Goal: Information Seeking & Learning: Understand process/instructions

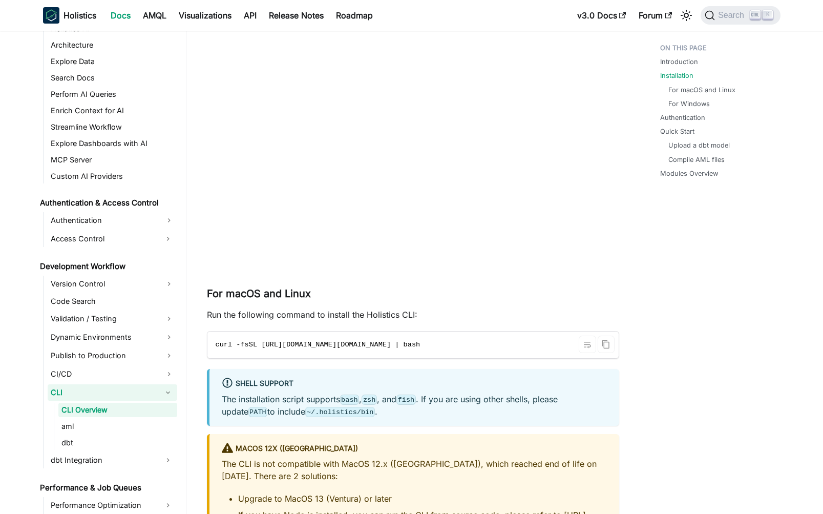
scroll to position [0, 41]
drag, startPoint x: 440, startPoint y: 352, endPoint x: 290, endPoint y: 353, distance: 150.6
click at [290, 353] on code "curl -fsSL [URL][DOMAIN_NAME][DOMAIN_NAME] | bash" at bounding box center [412, 344] width 410 height 27
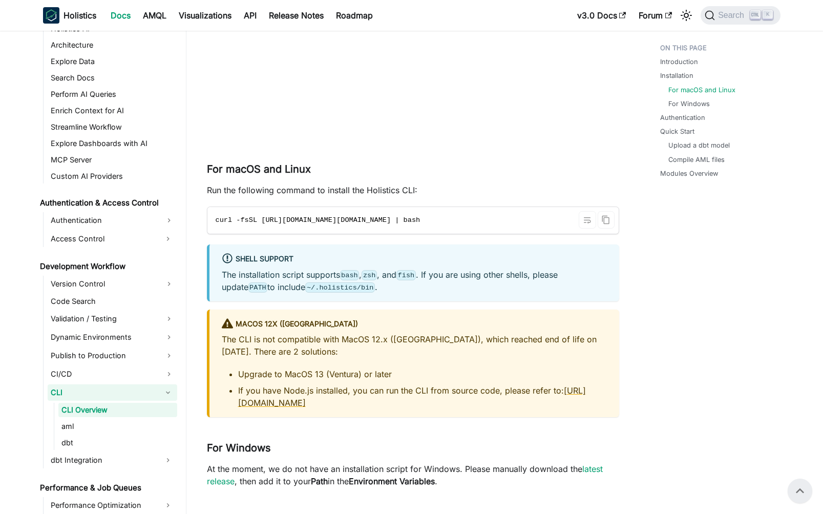
scroll to position [430, 0]
click at [609, 217] on icon "Copy code to clipboard" at bounding box center [605, 221] width 9 height 9
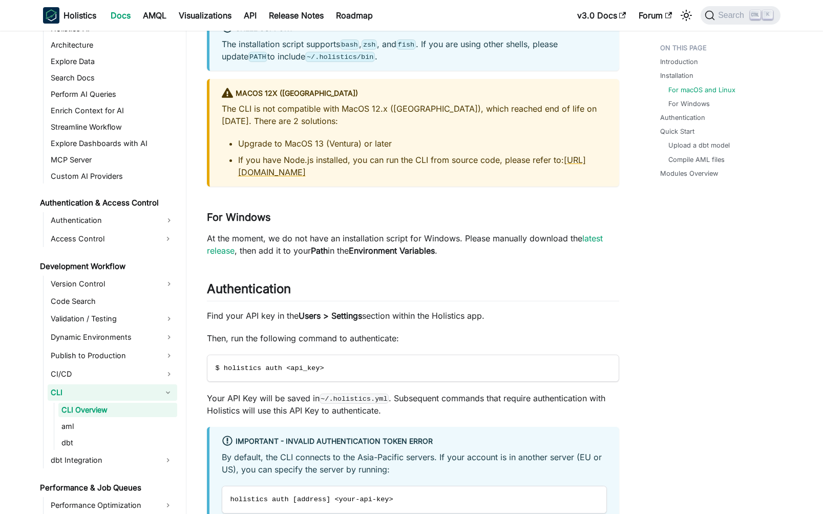
scroll to position [676, 0]
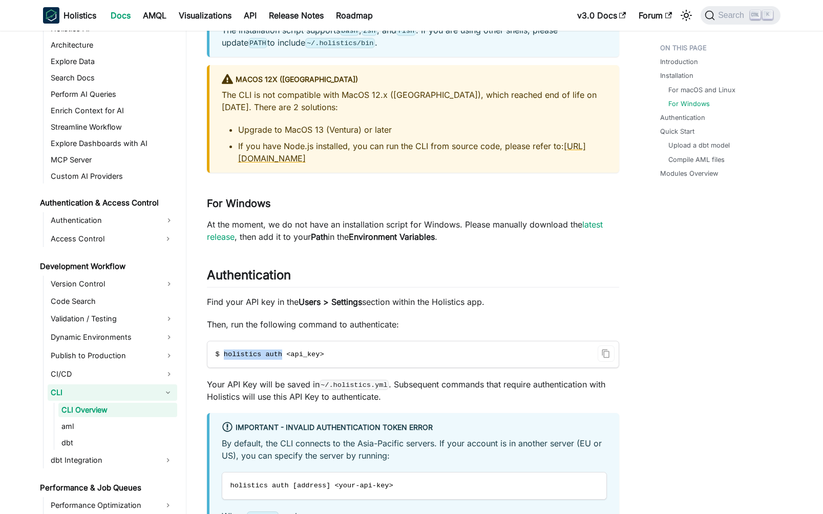
drag, startPoint x: 283, startPoint y: 361, endPoint x: 224, endPoint y: 359, distance: 58.9
click at [224, 358] on span "$ holistics auth <api_key>" at bounding box center [270, 354] width 109 height 8
copy span "holistics auth"
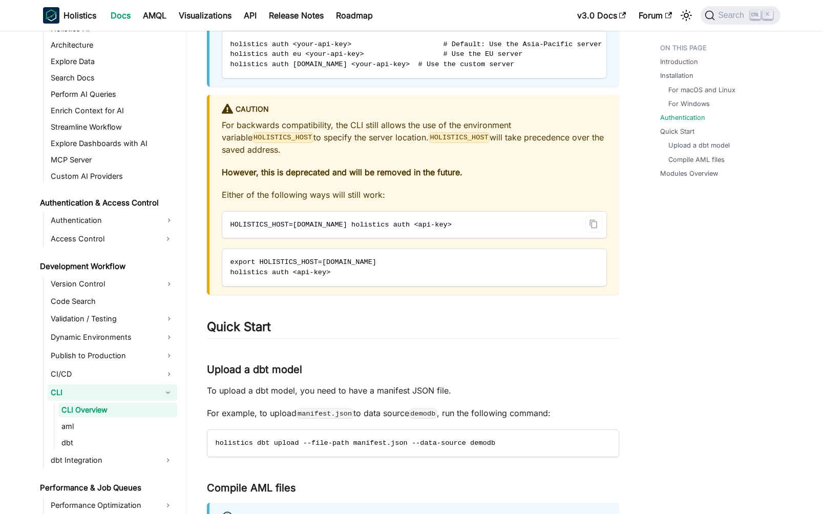
scroll to position [1352, 0]
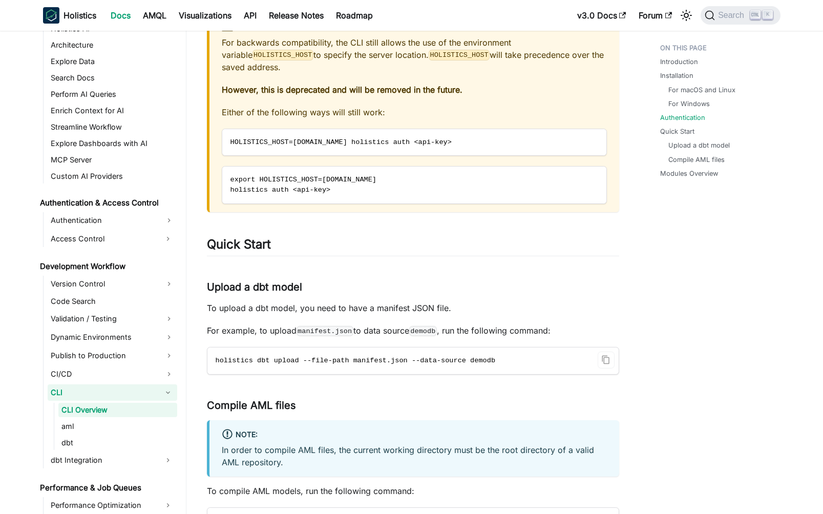
click at [234, 364] on span "holistics dbt upload --file-path manifest.json --data-source demodb" at bounding box center [356, 360] width 280 height 8
copy span "holistics"
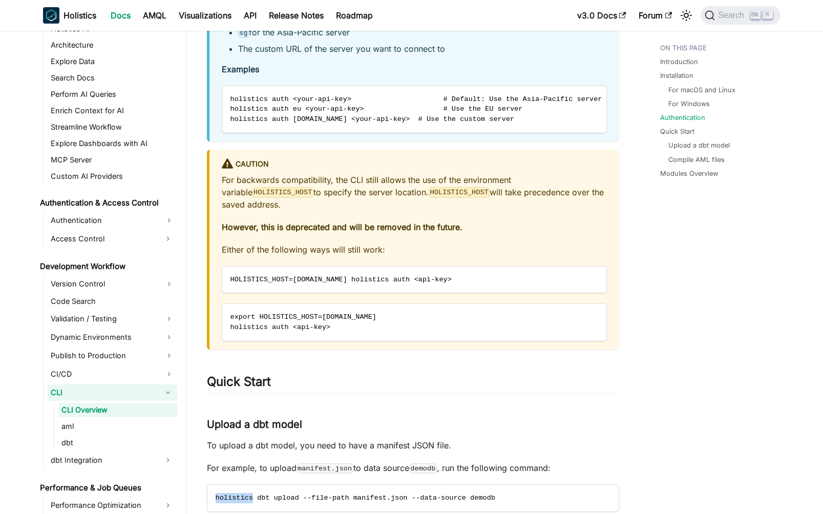
scroll to position [1290, 0]
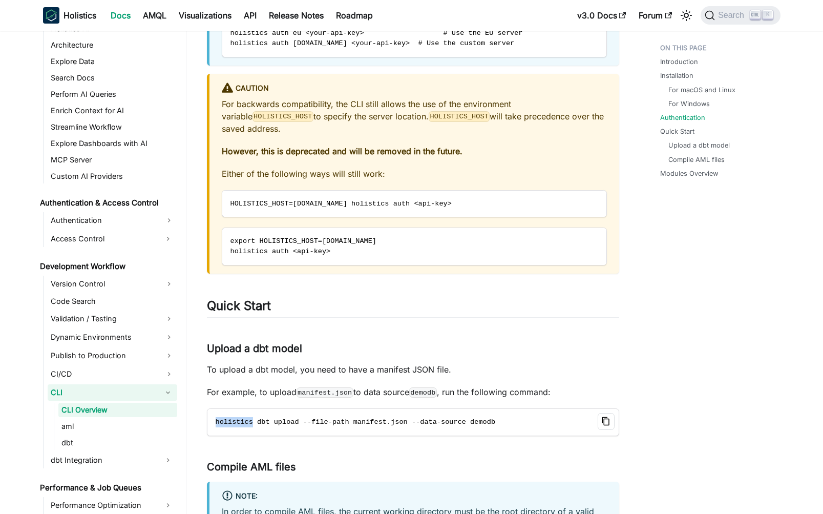
click at [606, 422] on icon "Copy code to clipboard" at bounding box center [605, 420] width 3 height 3
copy span "holistics"
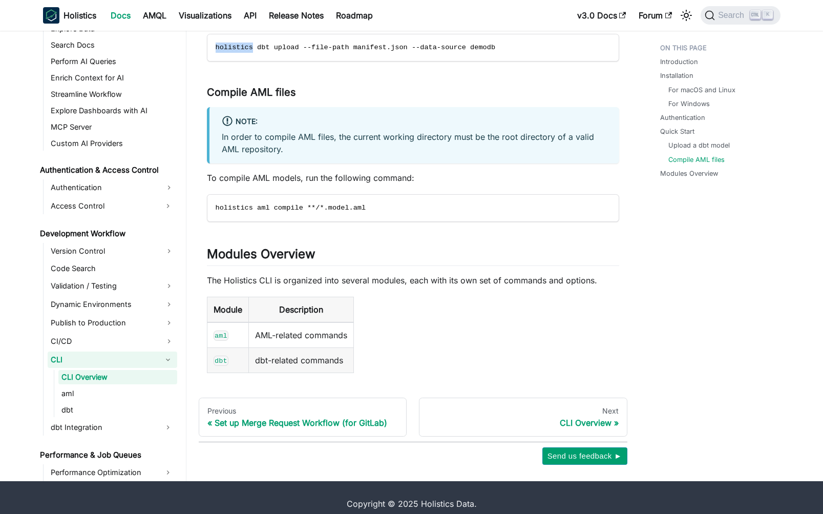
scroll to position [1687, 0]
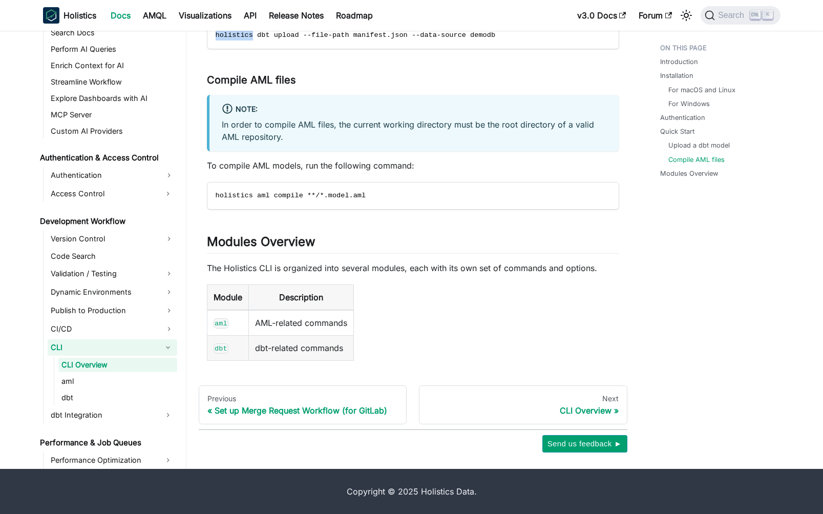
click at [107, 391] on link "dbt" at bounding box center [117, 397] width 119 height 14
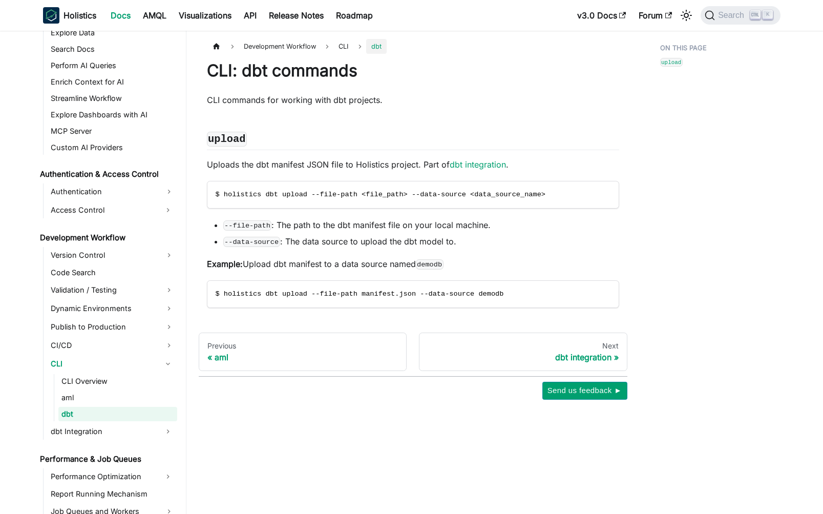
scroll to position [587, 0]
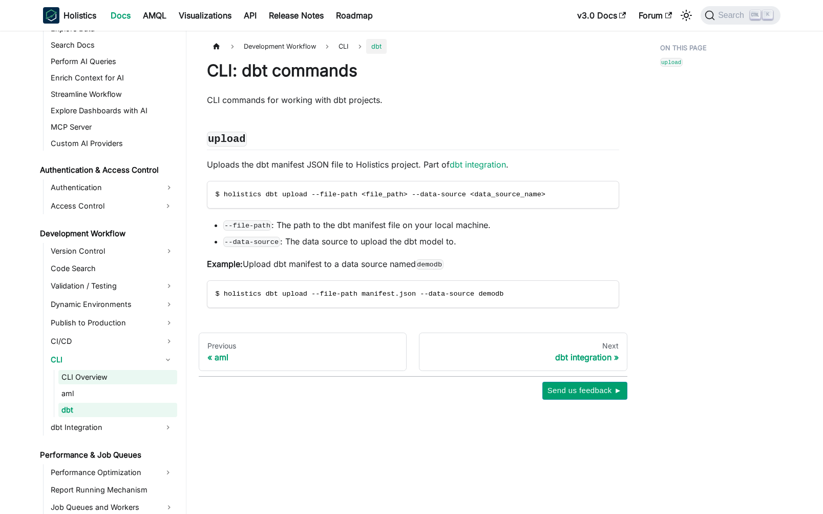
click at [111, 381] on link "CLI Overview" at bounding box center [117, 377] width 119 height 14
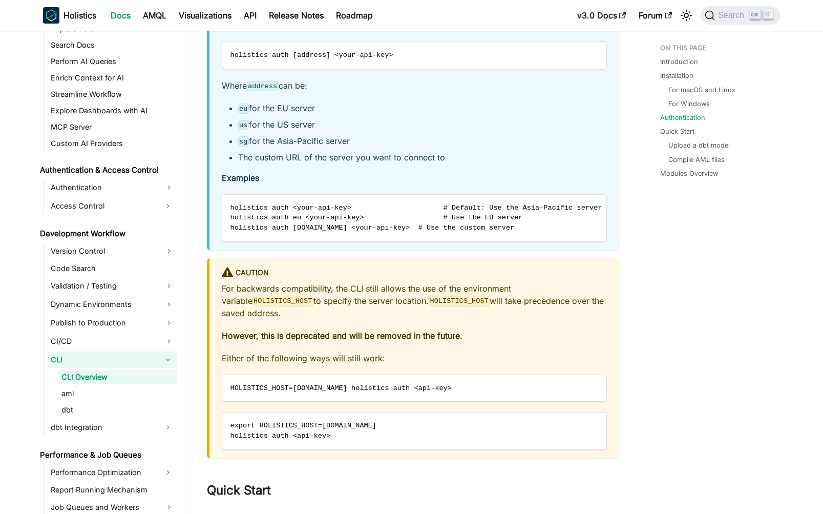
scroll to position [1413, 0]
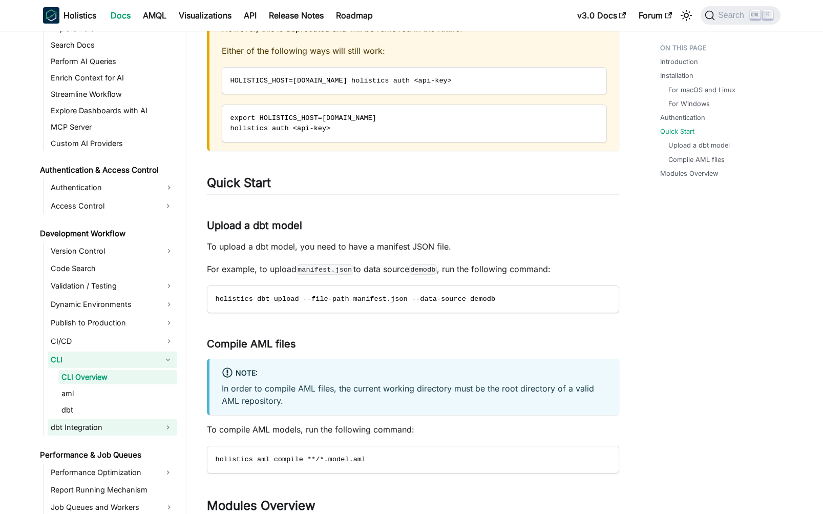
click at [119, 430] on link "dbt Integration" at bounding box center [103, 427] width 111 height 16
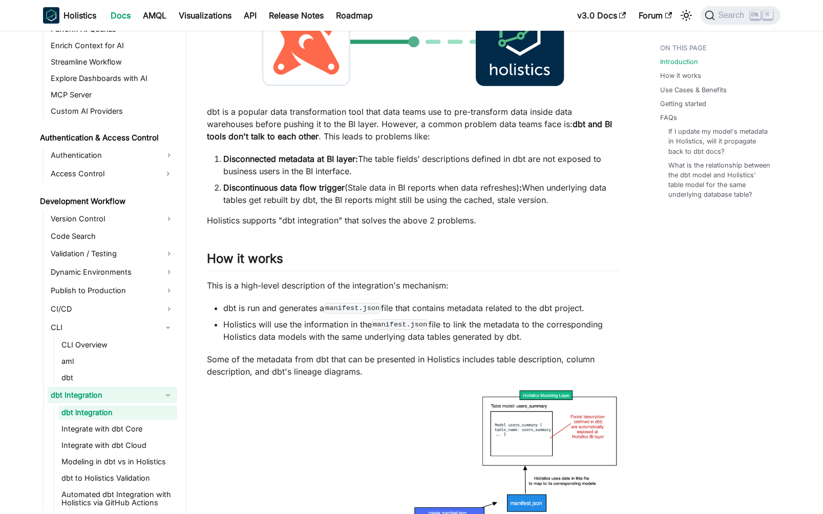
scroll to position [184, 0]
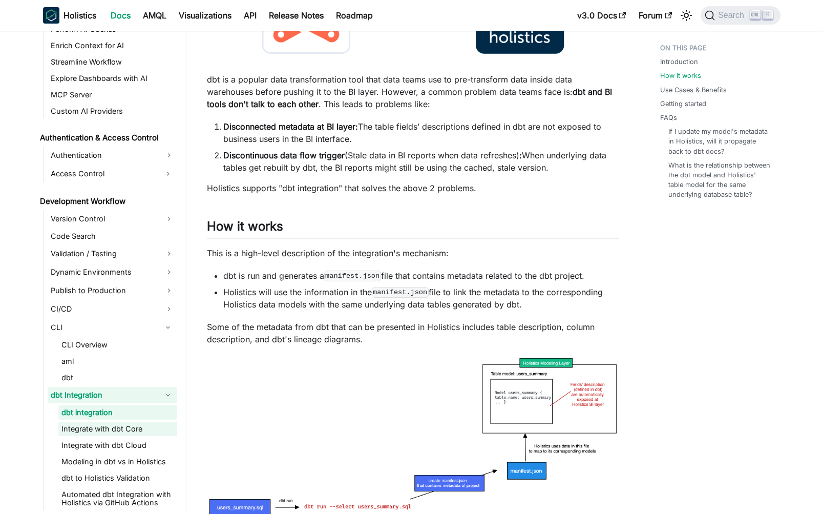
click at [112, 430] on link "Integrate with dbt Core" at bounding box center [117, 428] width 119 height 14
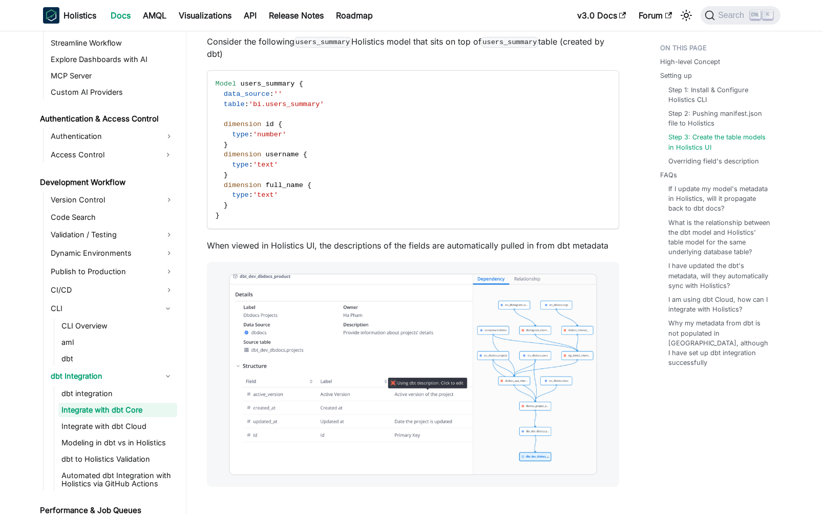
scroll to position [1413, 0]
click at [539, 453] on img at bounding box center [413, 373] width 412 height 225
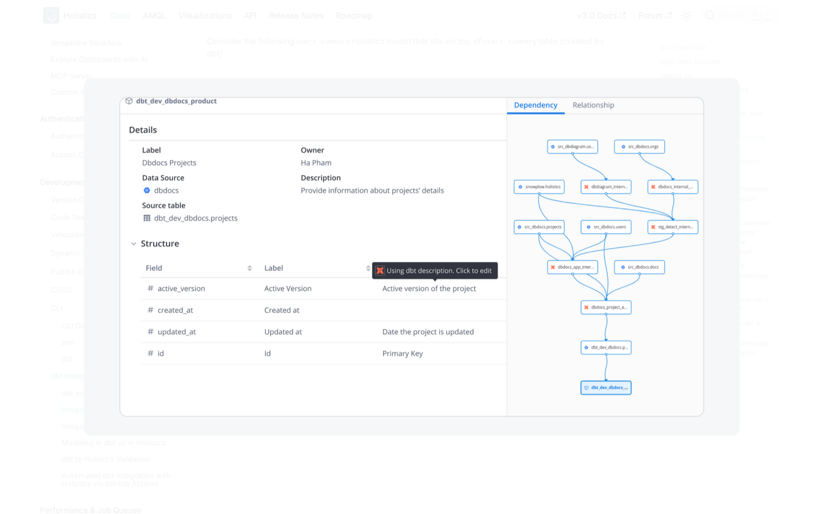
click at [490, 475] on div at bounding box center [411, 257] width 823 height 514
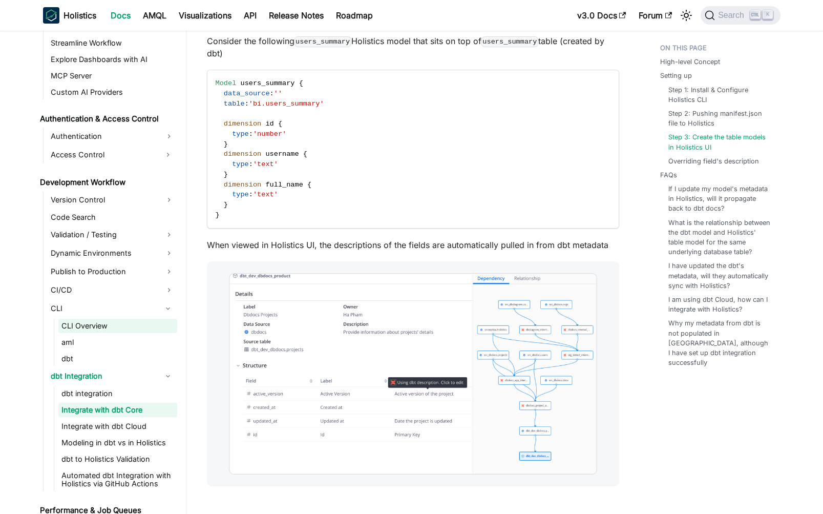
click at [105, 329] on link "CLI Overview" at bounding box center [117, 326] width 119 height 14
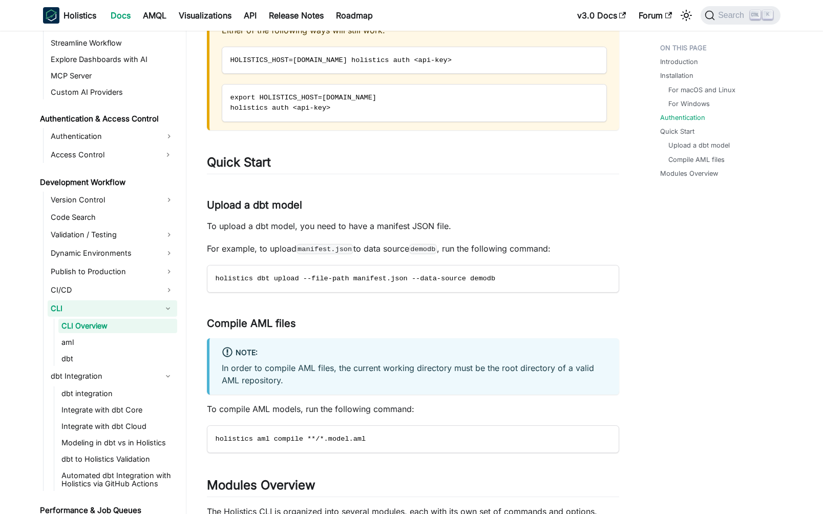
scroll to position [1475, 0]
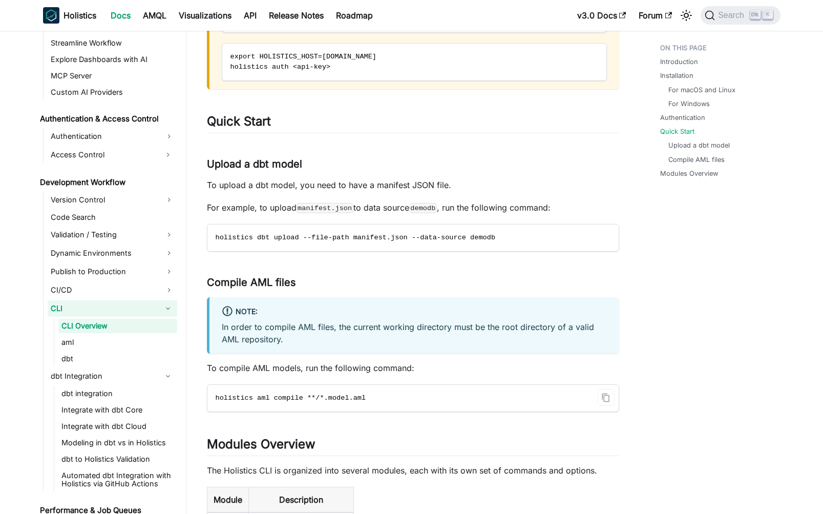
click at [379, 411] on code "holistics aml compile **/*.model.aml" at bounding box center [412, 398] width 410 height 27
click at [413, 405] on code "holistics aml compile **/*.model.aml" at bounding box center [412, 398] width 410 height 27
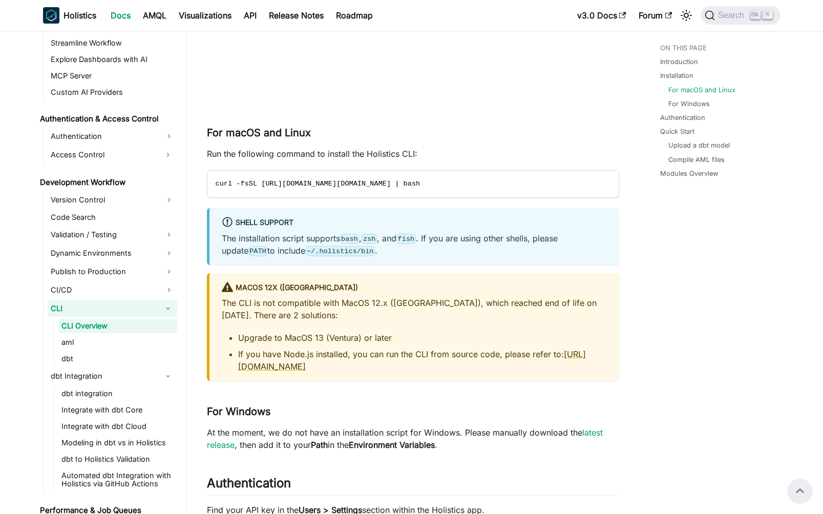
scroll to position [458, 0]
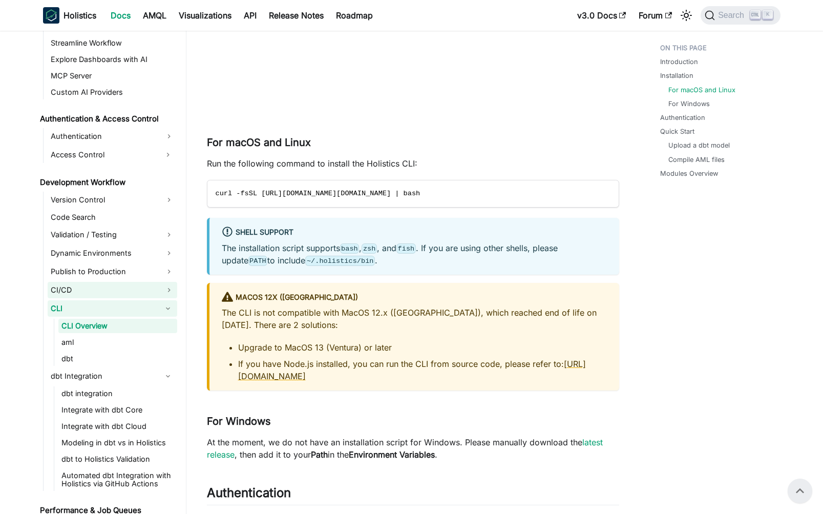
click at [149, 293] on link "CI/CD" at bounding box center [113, 290] width 130 height 16
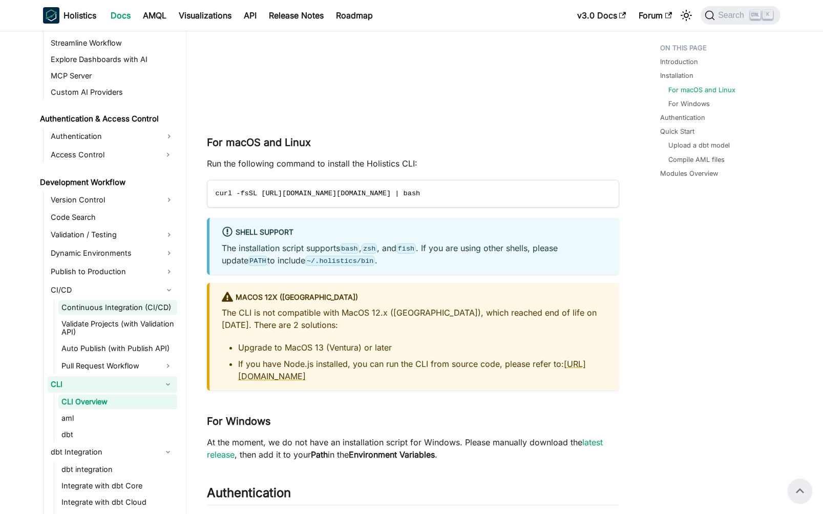
click at [159, 312] on link "Continuous Integration (CI/CD)" at bounding box center [117, 307] width 119 height 14
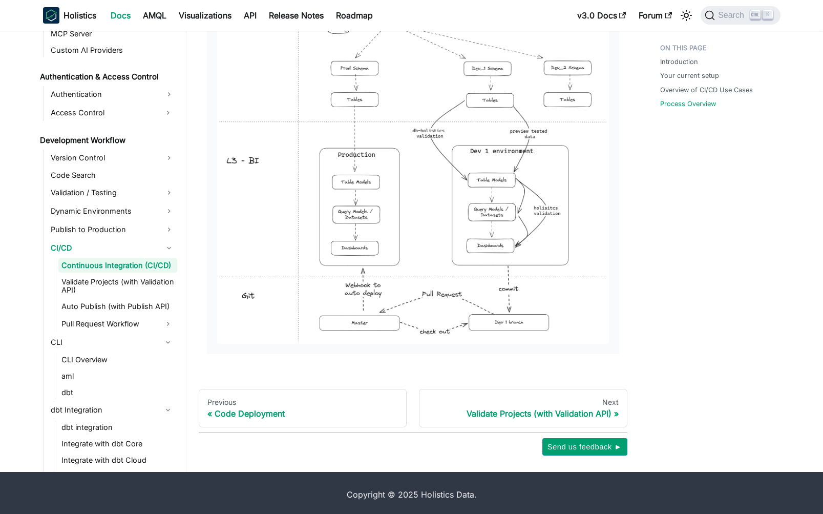
scroll to position [1161, 0]
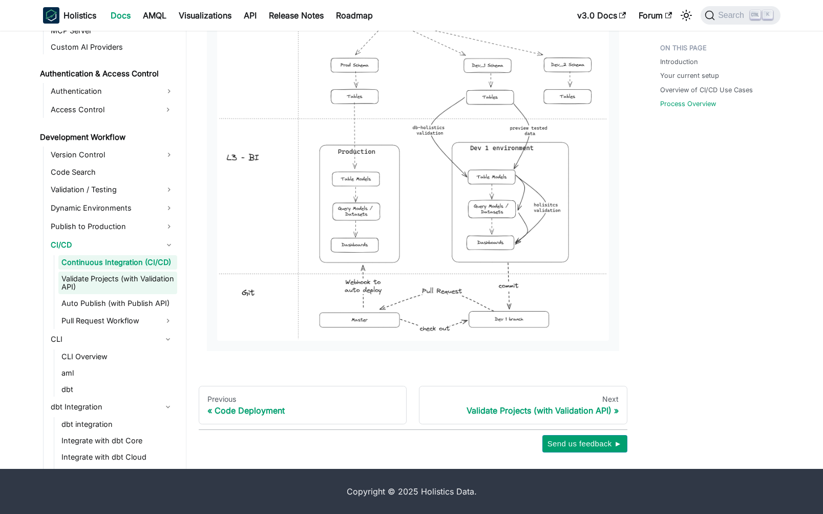
click at [98, 290] on link "Validate Projects (with Validation API)" at bounding box center [117, 282] width 119 height 23
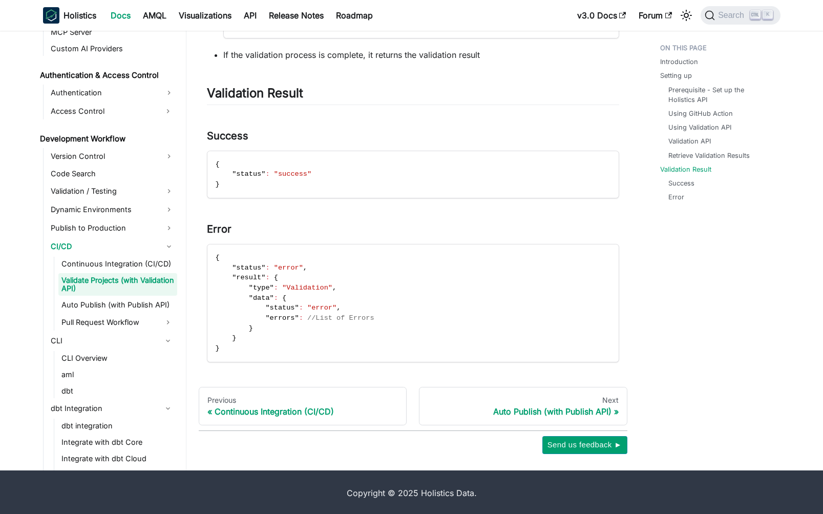
scroll to position [1766, 0]
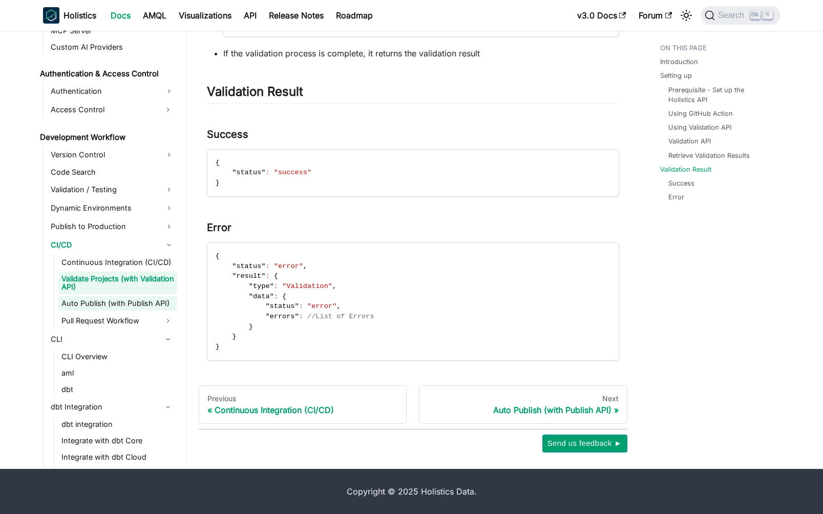
click at [128, 302] on link "Auto Publish (with Publish API)" at bounding box center [117, 303] width 119 height 14
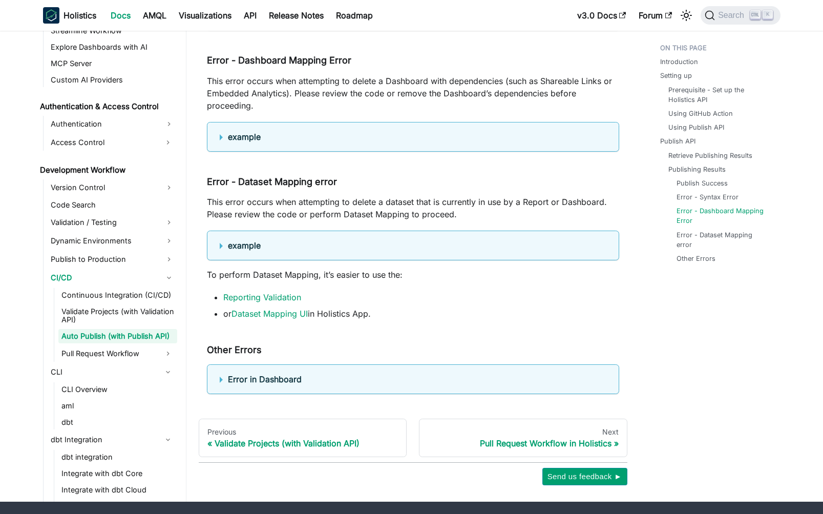
scroll to position [2046, 0]
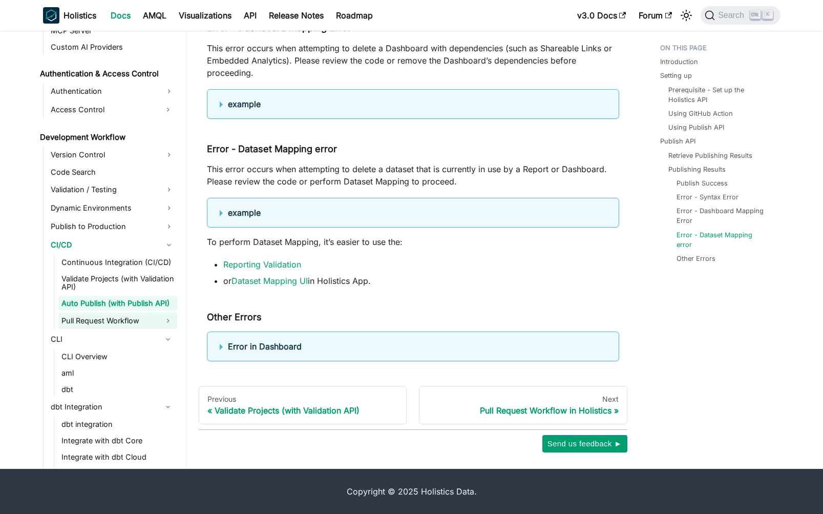
click at [165, 324] on button "Expand sidebar category 'Pull Request Workflow'" at bounding box center [168, 320] width 18 height 16
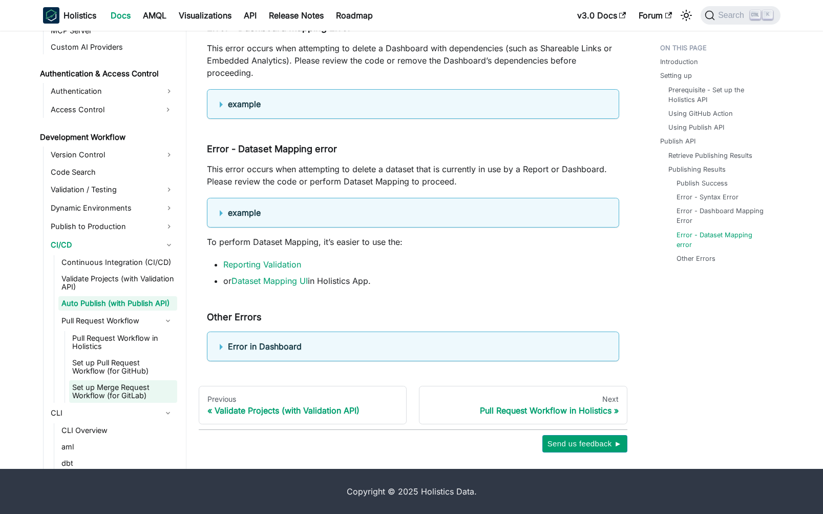
click at [95, 397] on link "Set up Merge Request Workflow (for GitLab)" at bounding box center [123, 391] width 108 height 23
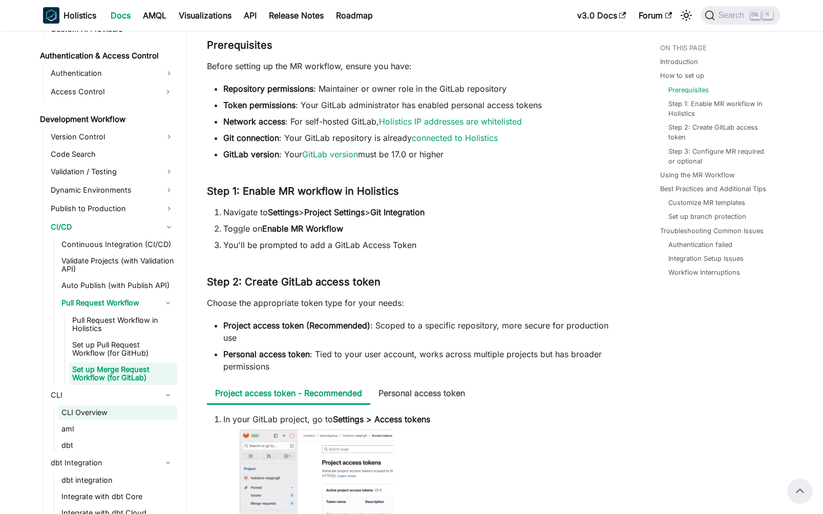
scroll to position [730, 0]
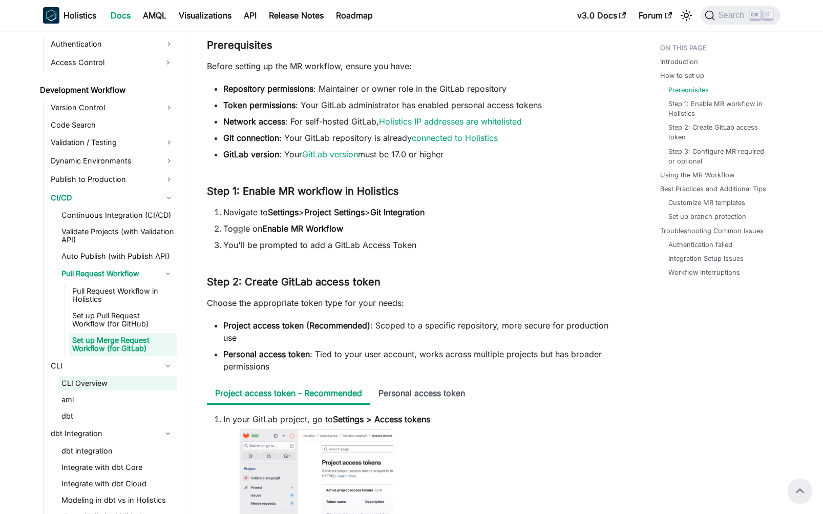
click at [122, 386] on link "CLI Overview" at bounding box center [117, 383] width 119 height 14
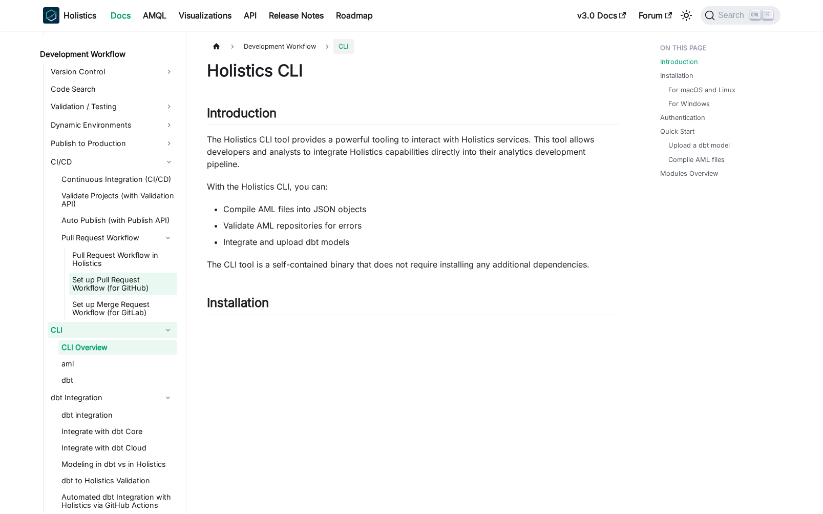
scroll to position [730, 0]
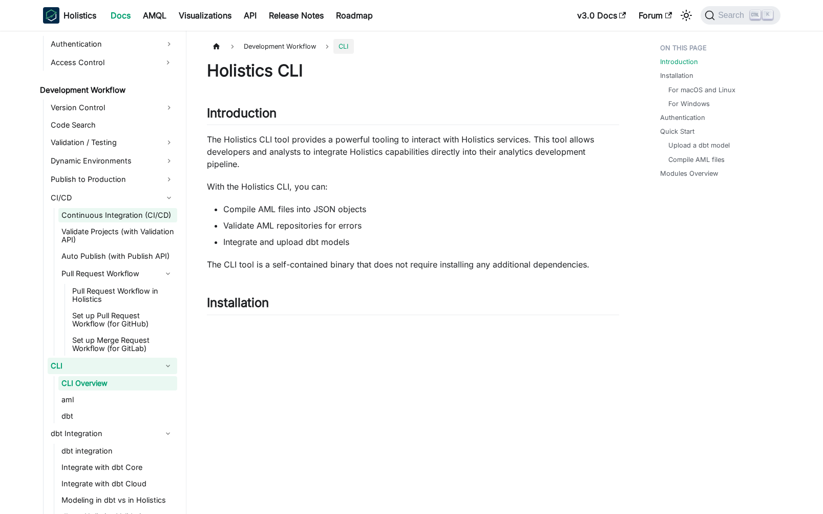
click at [112, 210] on link "Continuous Integration (CI/CD)" at bounding box center [117, 215] width 119 height 14
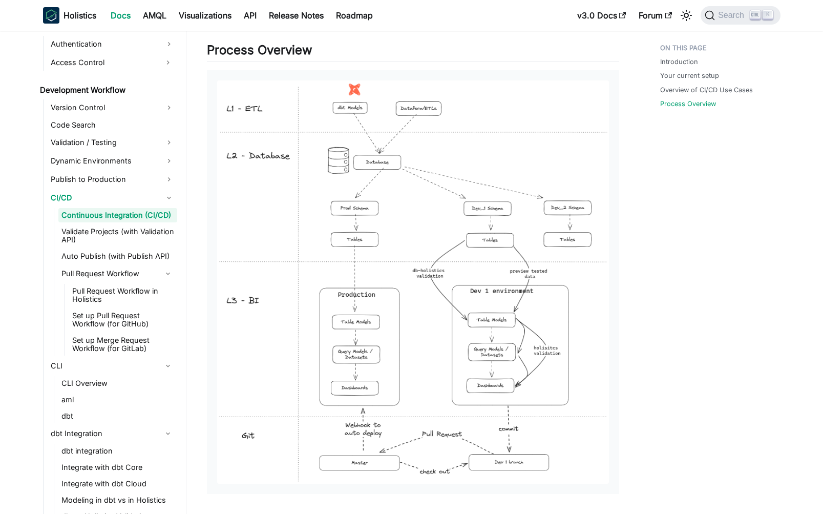
scroll to position [1161, 0]
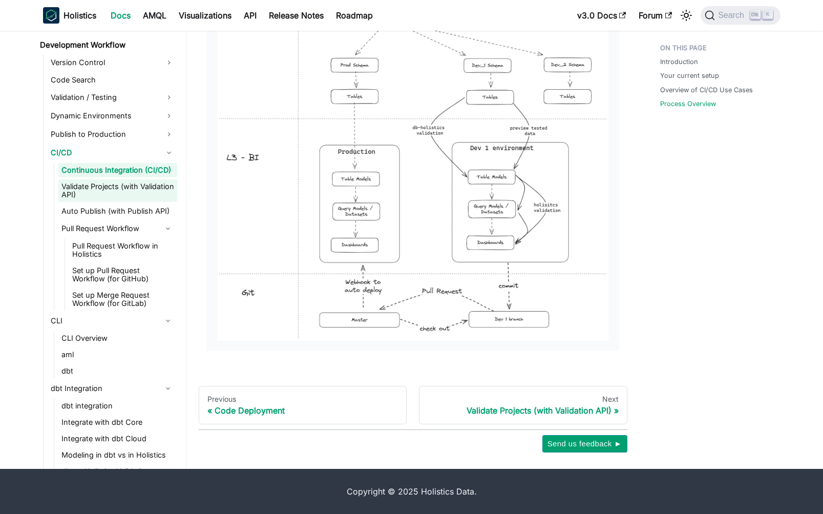
click at [141, 197] on link "Validate Projects (with Validation API)" at bounding box center [117, 190] width 119 height 23
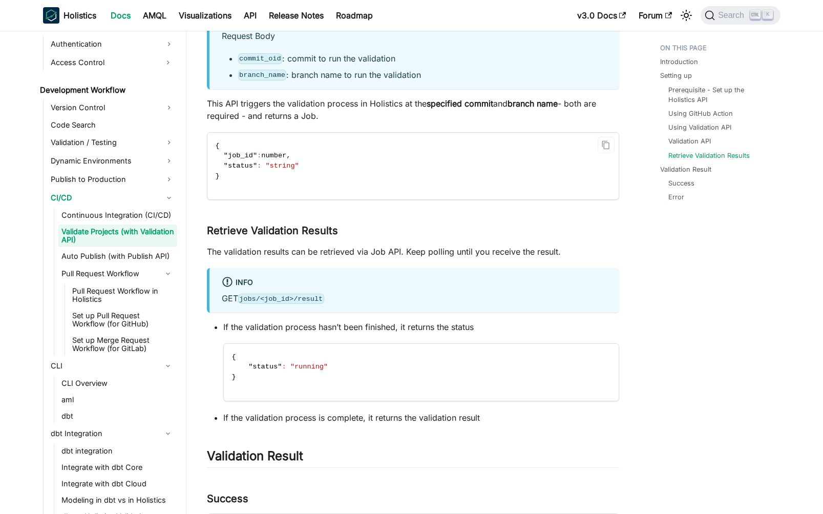
scroll to position [1475, 0]
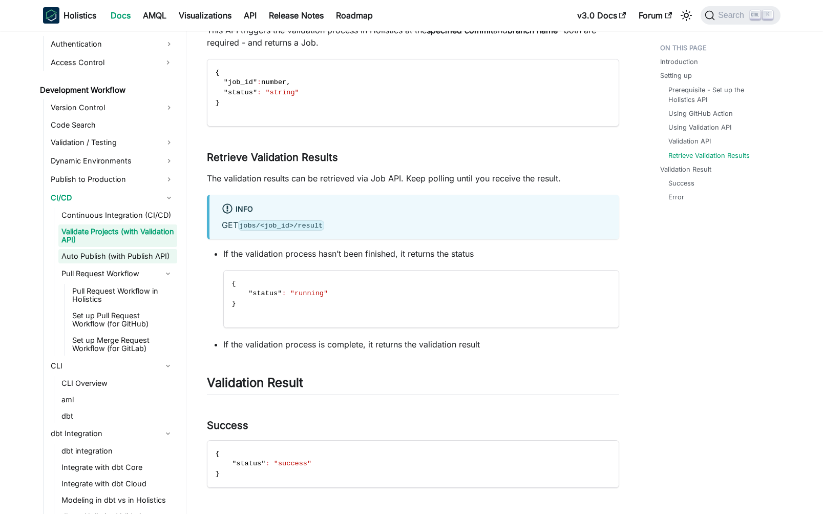
click at [111, 259] on link "Auto Publish (with Publish API)" at bounding box center [117, 256] width 119 height 14
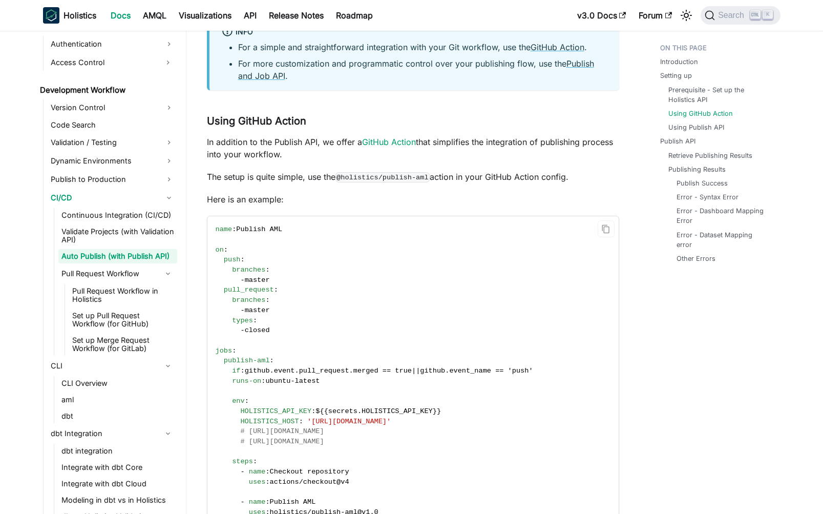
scroll to position [737, 0]
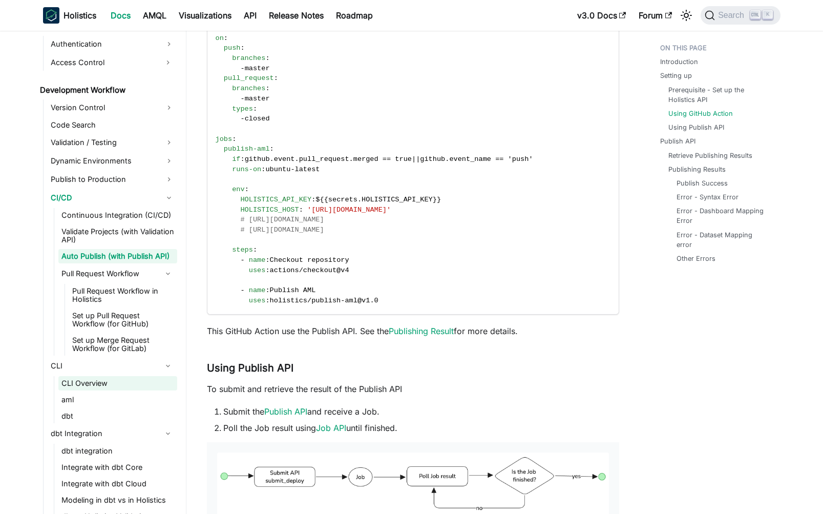
click at [77, 389] on link "CLI Overview" at bounding box center [117, 383] width 119 height 14
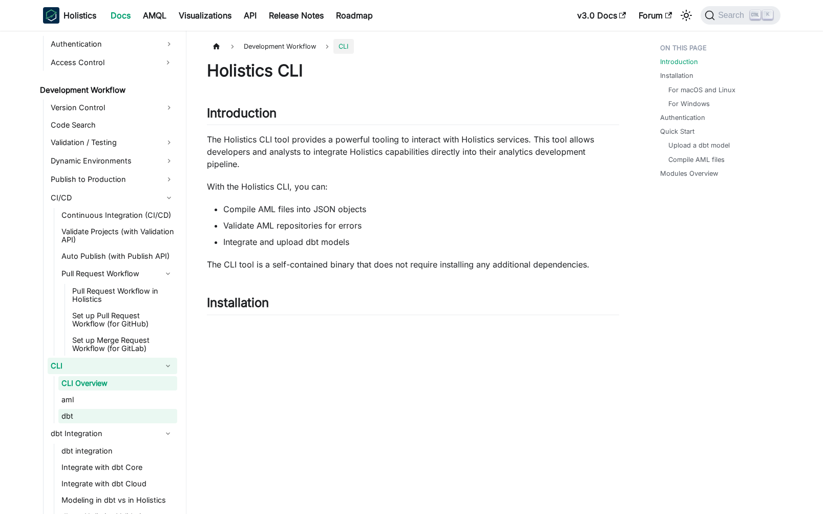
click at [91, 411] on link "dbt" at bounding box center [117, 416] width 119 height 14
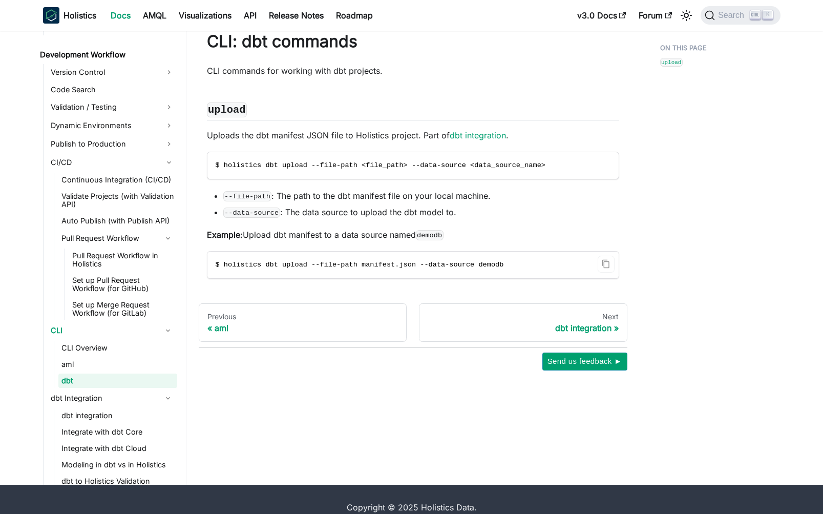
scroll to position [45, 0]
